Goal: Complete application form

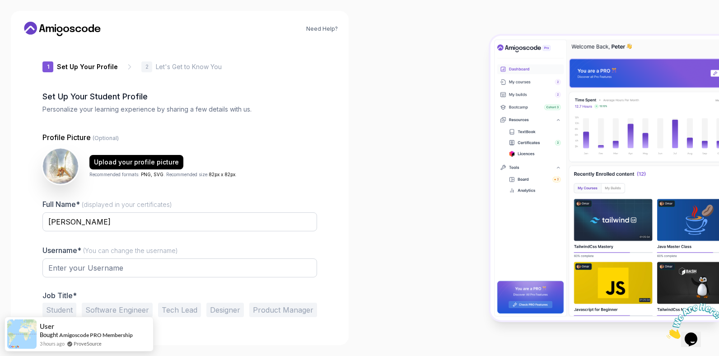
type input "daringstag1cbac"
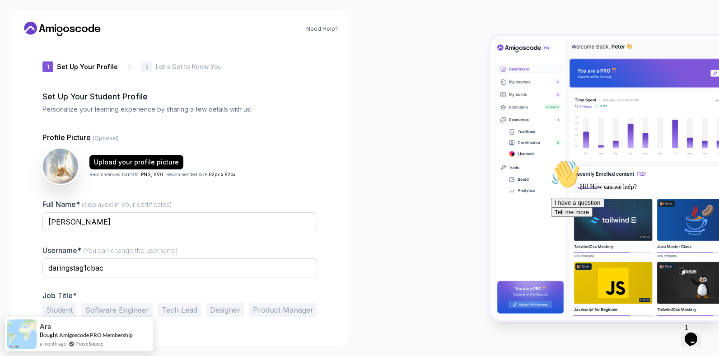
click at [58, 306] on button "Student" at bounding box center [59, 310] width 34 height 14
click at [430, 333] on div at bounding box center [540, 178] width 360 height 356
click at [141, 311] on button "Software Engineer" at bounding box center [117, 310] width 71 height 14
click at [129, 65] on icon at bounding box center [130, 67] width 2 height 5
click at [145, 66] on p "2" at bounding box center [146, 66] width 3 height 5
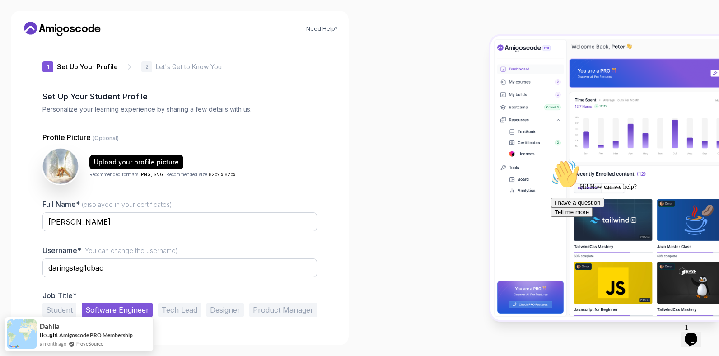
click at [473, 314] on div at bounding box center [540, 178] width 360 height 356
click at [593, 217] on button "Tell me more" at bounding box center [572, 211] width 42 height 9
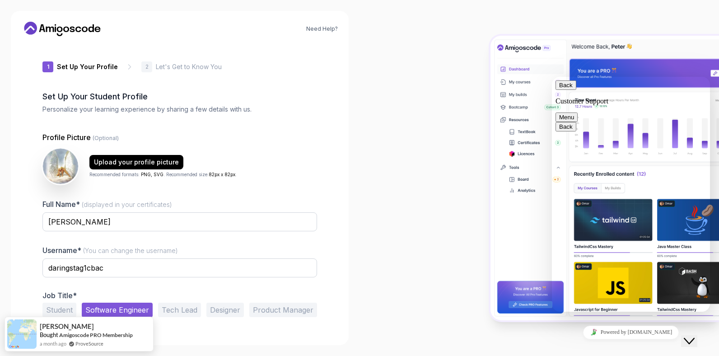
click at [133, 306] on button "Software Engineer" at bounding box center [117, 310] width 71 height 14
click at [13, 280] on div "Need Help? 1 Set Up Your Profile 1 Set Up Your Profile 2 Let's Get to Know You …" at bounding box center [180, 178] width 338 height 334
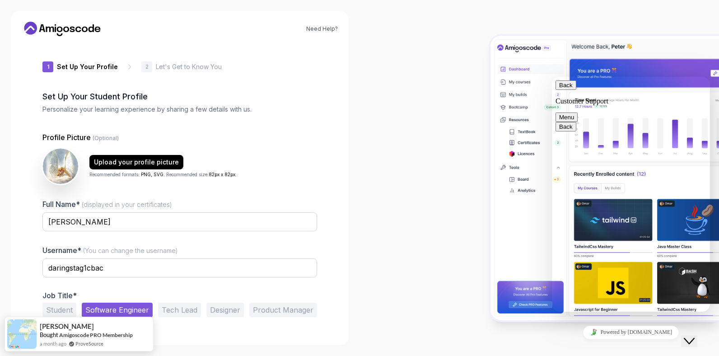
click at [566, 87] on button "Back" at bounding box center [566, 84] width 21 height 9
click at [667, 12] on div at bounding box center [540, 178] width 360 height 356
click at [694, 336] on icon "Close Chat This icon closes the chat window." at bounding box center [689, 341] width 11 height 11
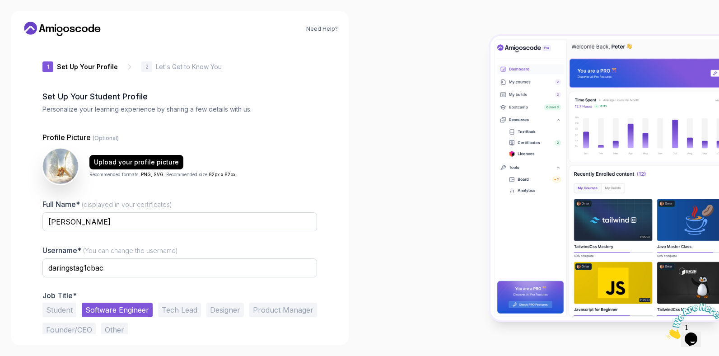
click at [145, 66] on p "2" at bounding box center [146, 66] width 3 height 5
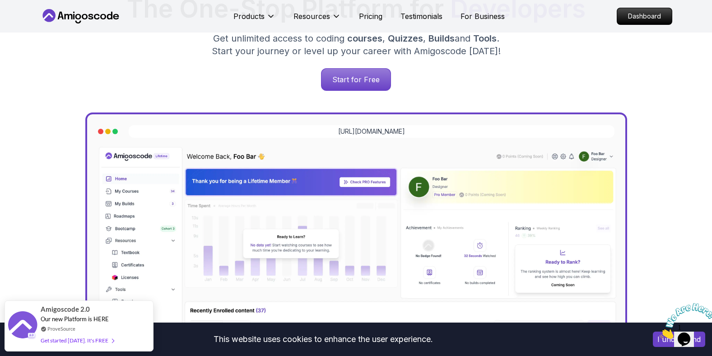
scroll to position [160, 0]
